Goal: Task Accomplishment & Management: Use online tool/utility

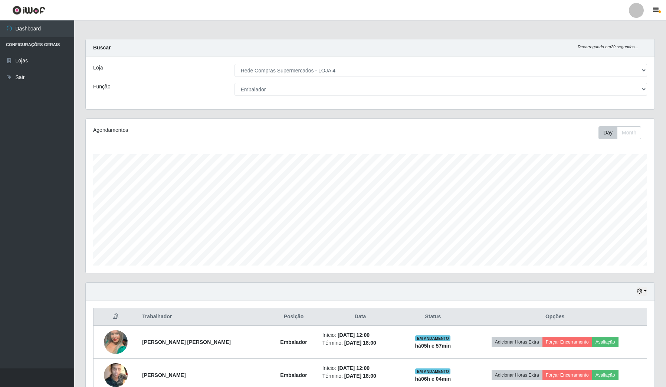
select select "159"
select select "1"
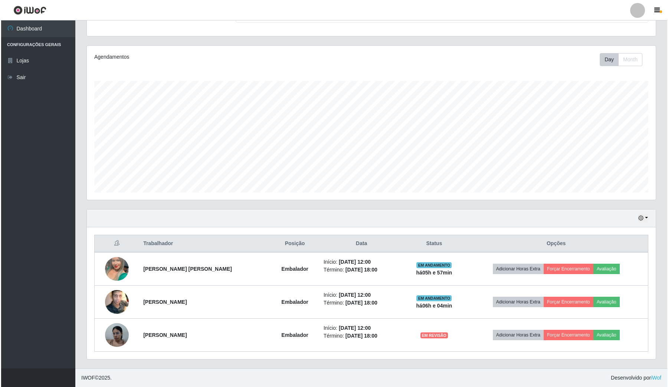
scroll to position [74, 0]
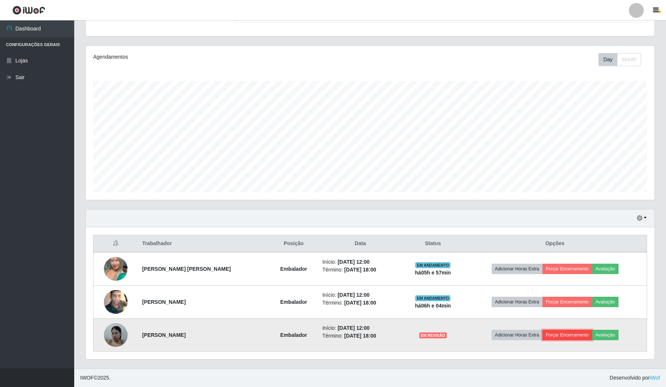
click at [567, 334] on button "Forçar Encerramento" at bounding box center [568, 335] width 50 height 10
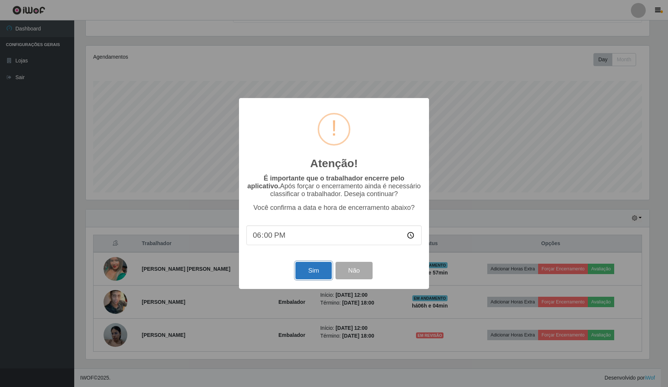
click at [320, 278] on button "Sim" at bounding box center [313, 270] width 36 height 17
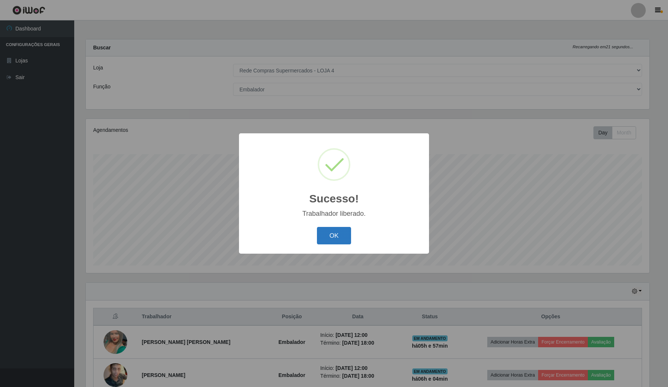
click at [335, 238] on button "OK" at bounding box center [334, 235] width 35 height 17
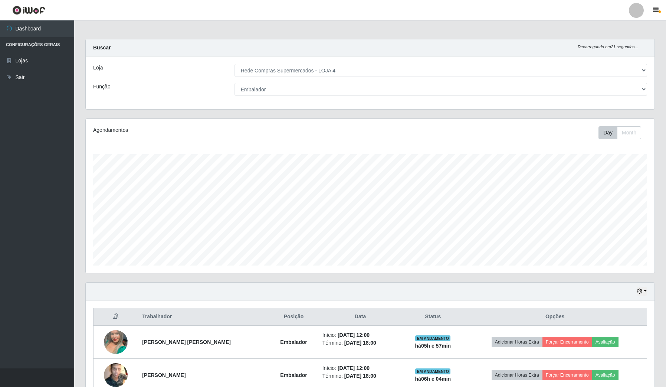
scroll to position [154, 569]
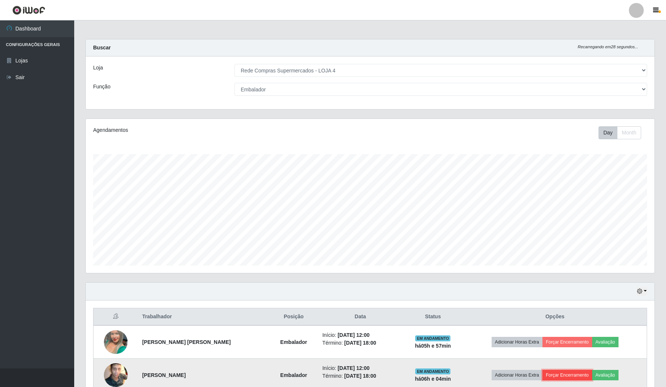
click at [576, 376] on button "Forçar Encerramento" at bounding box center [568, 375] width 50 height 10
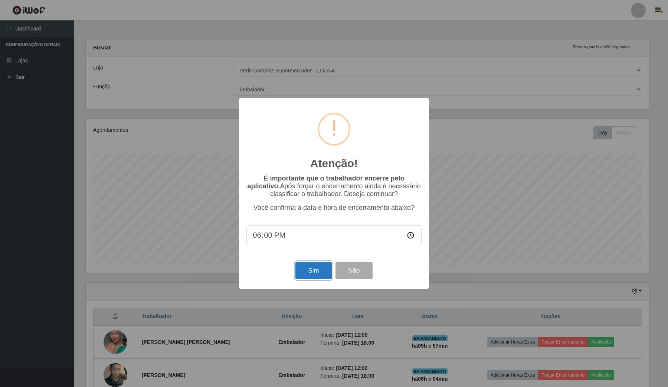
click at [312, 268] on button "Sim" at bounding box center [313, 270] width 36 height 17
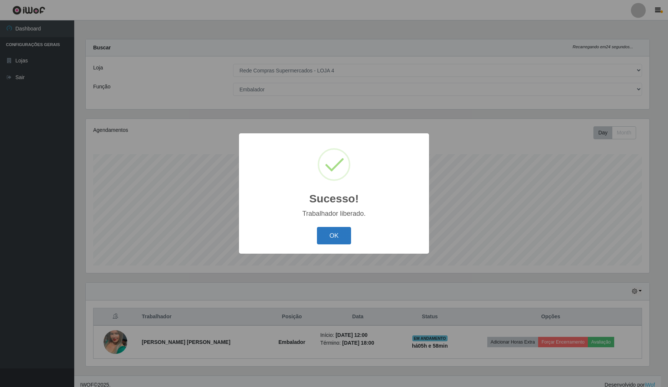
click at [333, 240] on button "OK" at bounding box center [334, 235] width 35 height 17
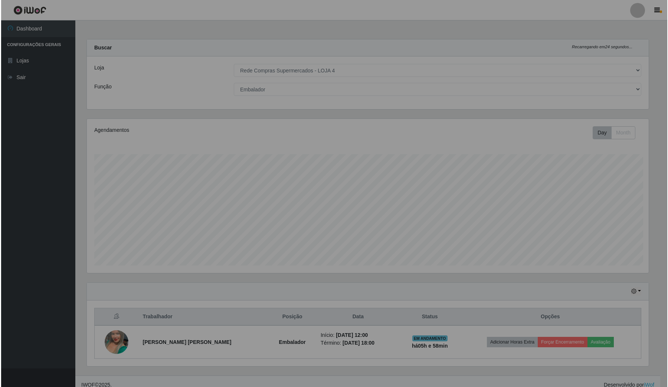
scroll to position [154, 569]
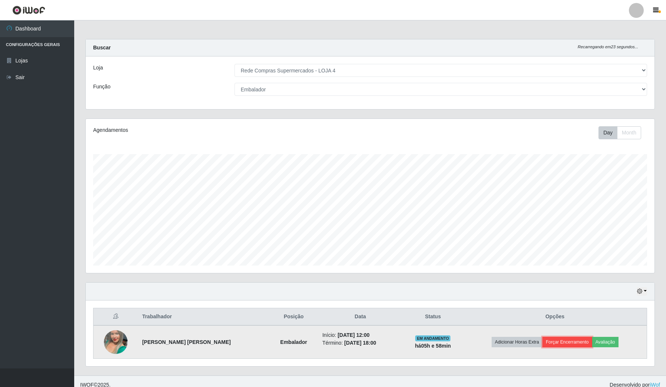
click at [563, 339] on button "Forçar Encerramento" at bounding box center [568, 342] width 50 height 10
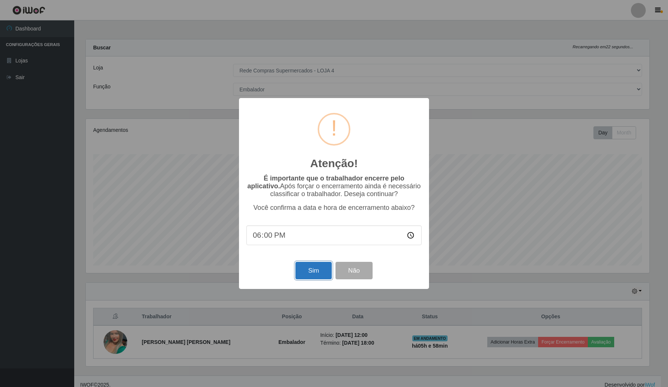
click at [318, 275] on button "Sim" at bounding box center [313, 270] width 36 height 17
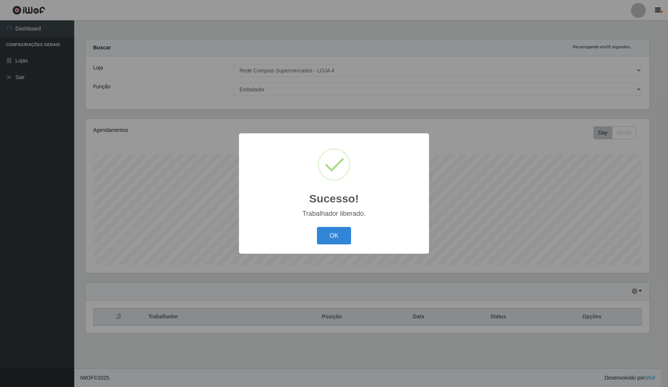
click at [661, 139] on div "Sucesso! × Trabalhador liberado. OK Cancel" at bounding box center [334, 193] width 668 height 387
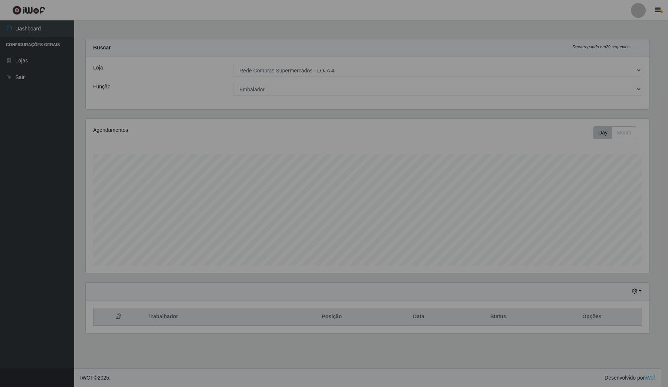
scroll to position [154, 570]
